Goal: Information Seeking & Learning: Find specific fact

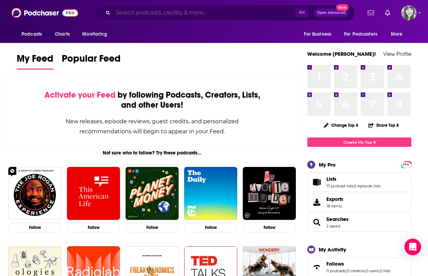
click at [135, 12] on input "Search podcasts, credits, & more..." at bounding box center [204, 12] width 182 height 11
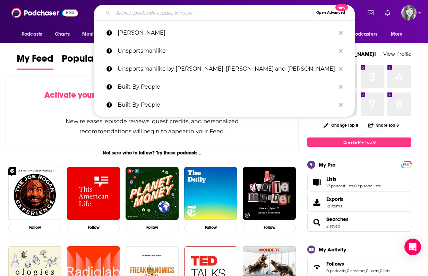
paste input "Resolutions: A Podcast About Dispute Resolution and Prevention"
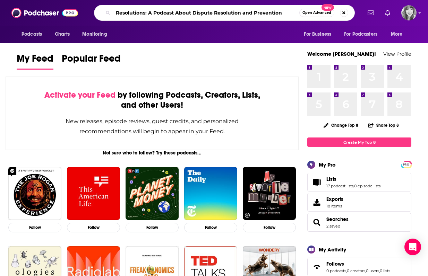
type input "Resolutions: A Podcast About Dispute Resolution and Prevention"
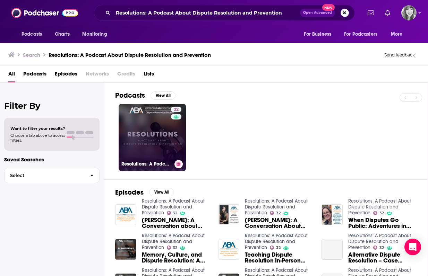
click at [150, 138] on link "32 Resolutions: A Podcast About Dispute Resolution and Prevention" at bounding box center [152, 137] width 67 height 67
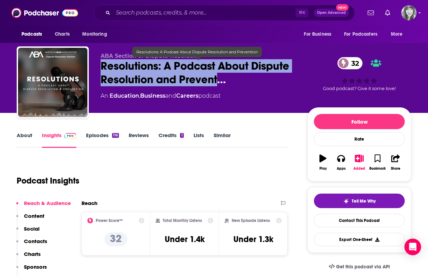
drag, startPoint x: 100, startPoint y: 64, endPoint x: 219, endPoint y: 78, distance: 120.2
click at [219, 78] on div "ABA Section of Dispute Resolution Resolutions: A Podcast About Dispute Resoluti…" at bounding box center [214, 83] width 395 height 75
copy h2 "Resolutions: A Podcast About Dispute Resolution and Prevent"
